Goal: Task Accomplishment & Management: Manage account settings

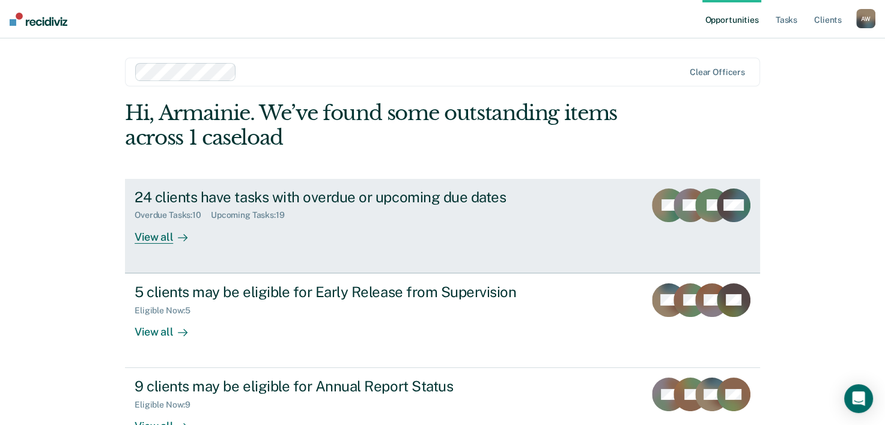
click at [189, 248] on link "24 clients have tasks with overdue or upcoming due dates Overdue Tasks : 10 Upc…" at bounding box center [442, 226] width 635 height 94
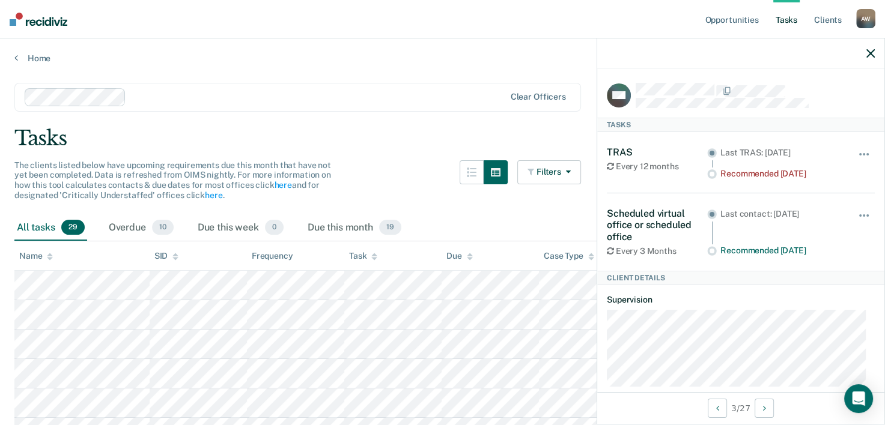
click at [489, 166] on button "button" at bounding box center [496, 172] width 24 height 24
click at [525, 204] on div "Filters Contact Type Collateral Contact 0 ONLY Home Contact, Sch. 1 ONLY Home C…" at bounding box center [549, 187] width 64 height 55
click at [263, 220] on div "Due this week 0" at bounding box center [240, 228] width 91 height 26
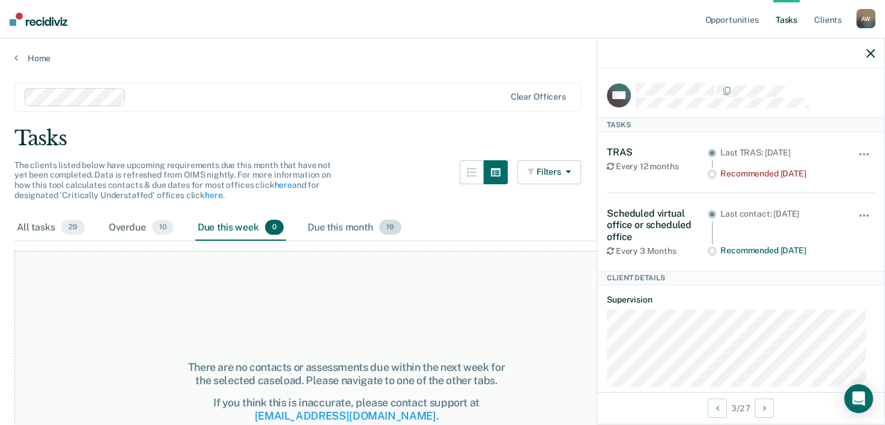
click at [320, 231] on div "Due this month 19" at bounding box center [354, 228] width 99 height 26
